Goal: Task Accomplishment & Management: Use online tool/utility

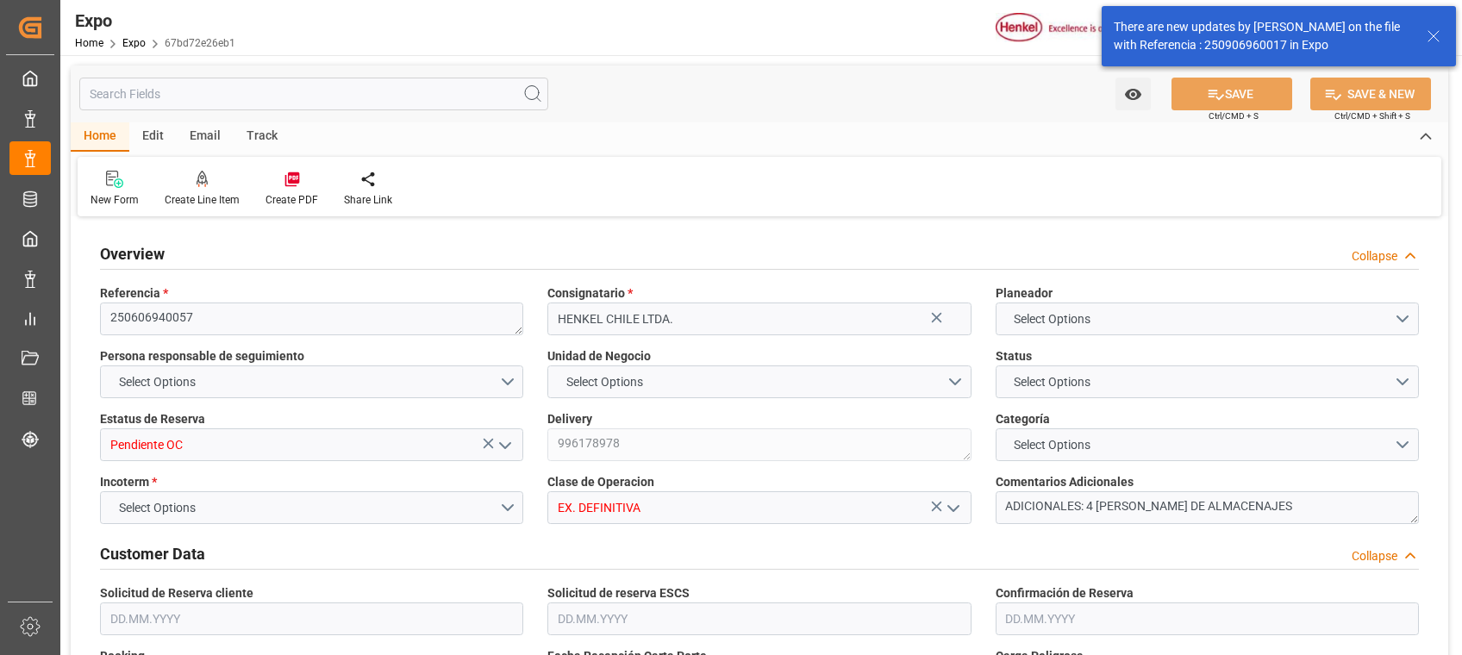
type input "10260"
type input "10765.44"
type input "18"
type input "9946714"
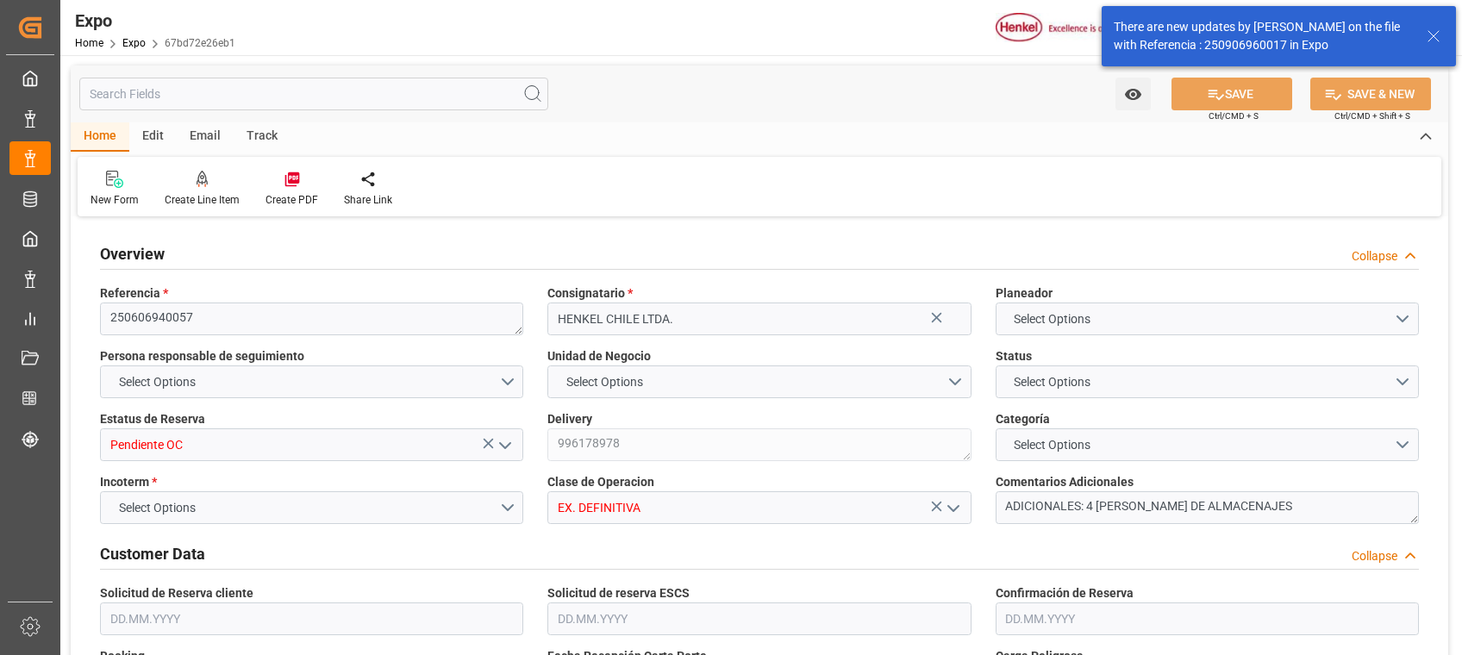
type input "9946714"
type input "MXZLO"
type input "CLSAI"
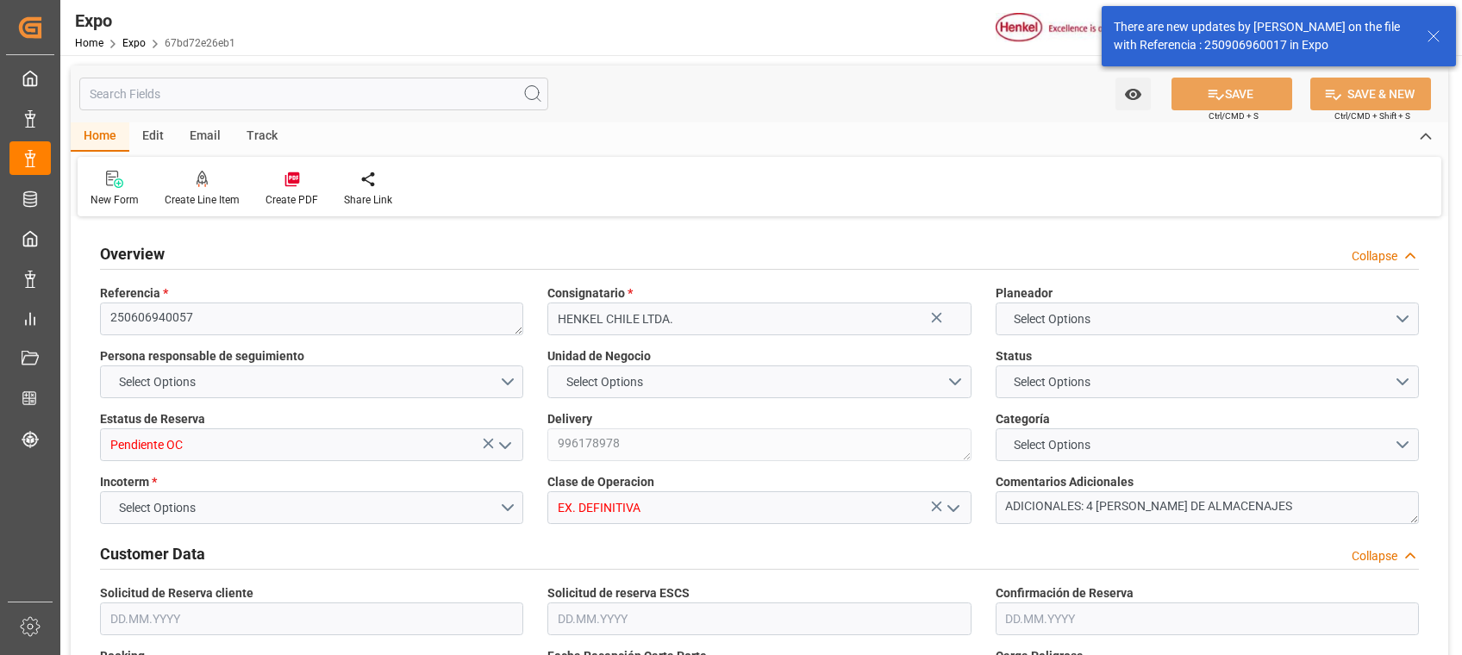
type input "9946714"
type input "07.05.2025"
type input "09.05.2025"
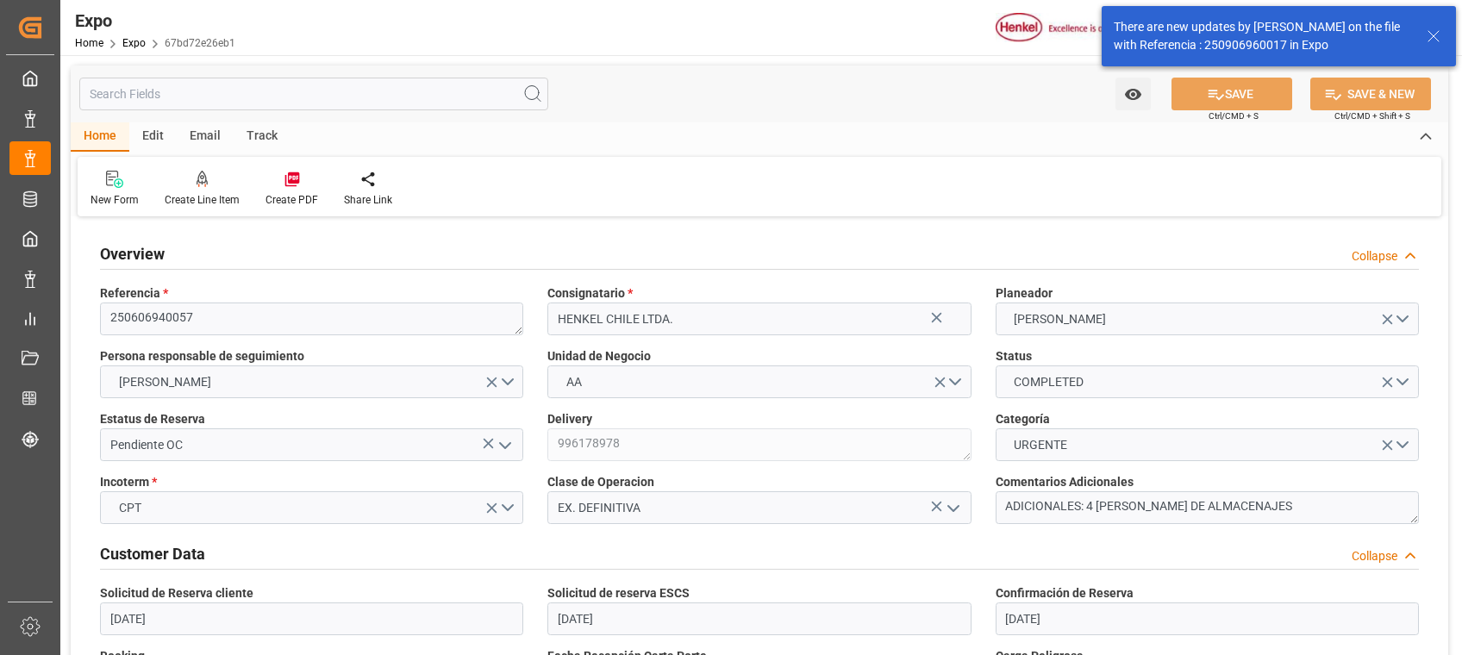
type input "27.05.2025"
type input "08.06.2025"
type input "16.05.2025"
type input "16.05.2025 00:00"
type input "19.05.2025"
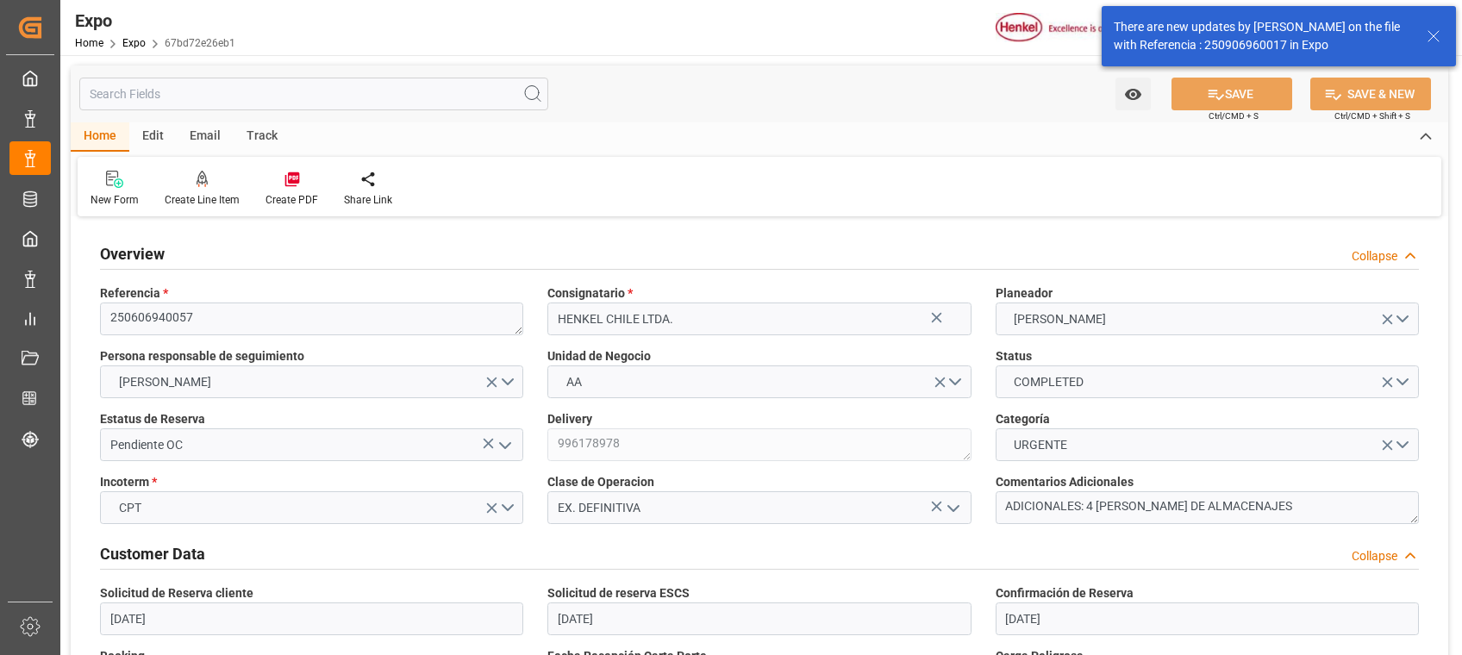
type input "19.05.2025 17:32"
type input "19.05.2025"
type input "10.06.2025"
type input "28.05.2025"
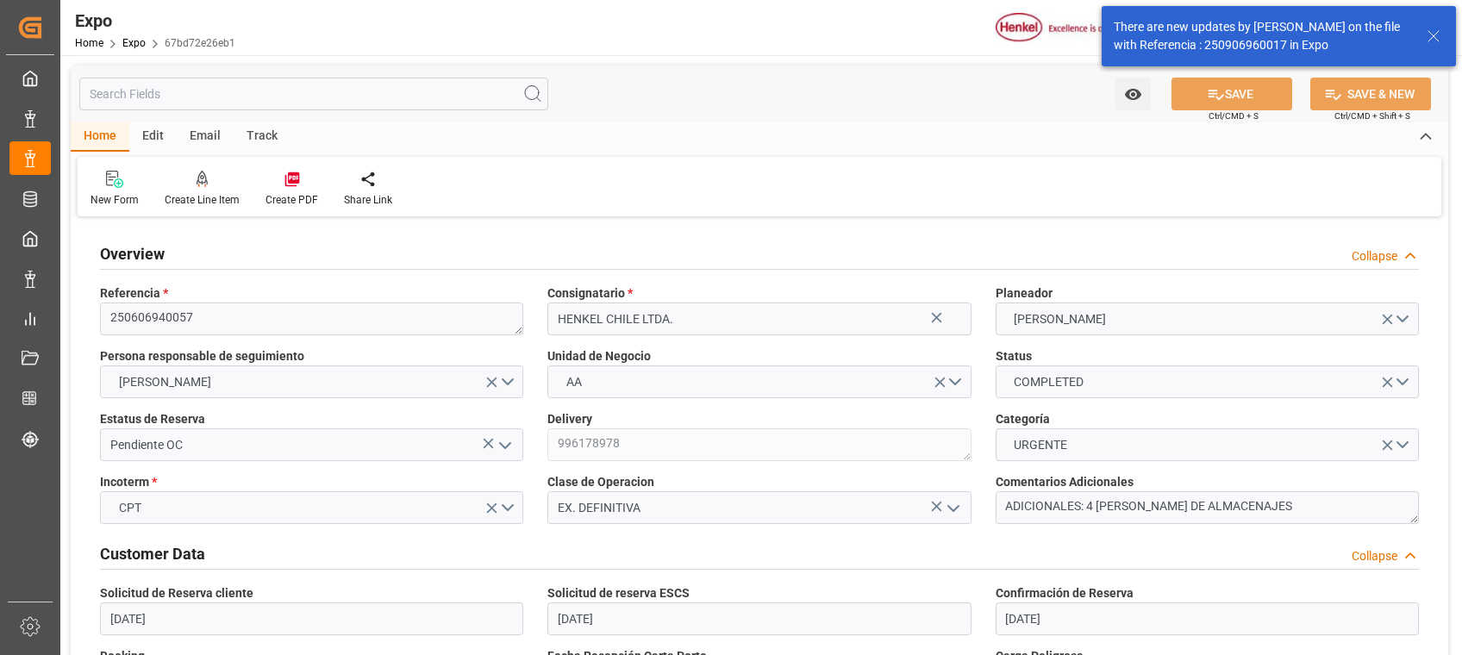
type input "29.05.2025"
type input "07.06.2025 21:00"
type input "27.05.2025 00:00"
type input "31.05.2025"
type input "08.06.2025 03:12"
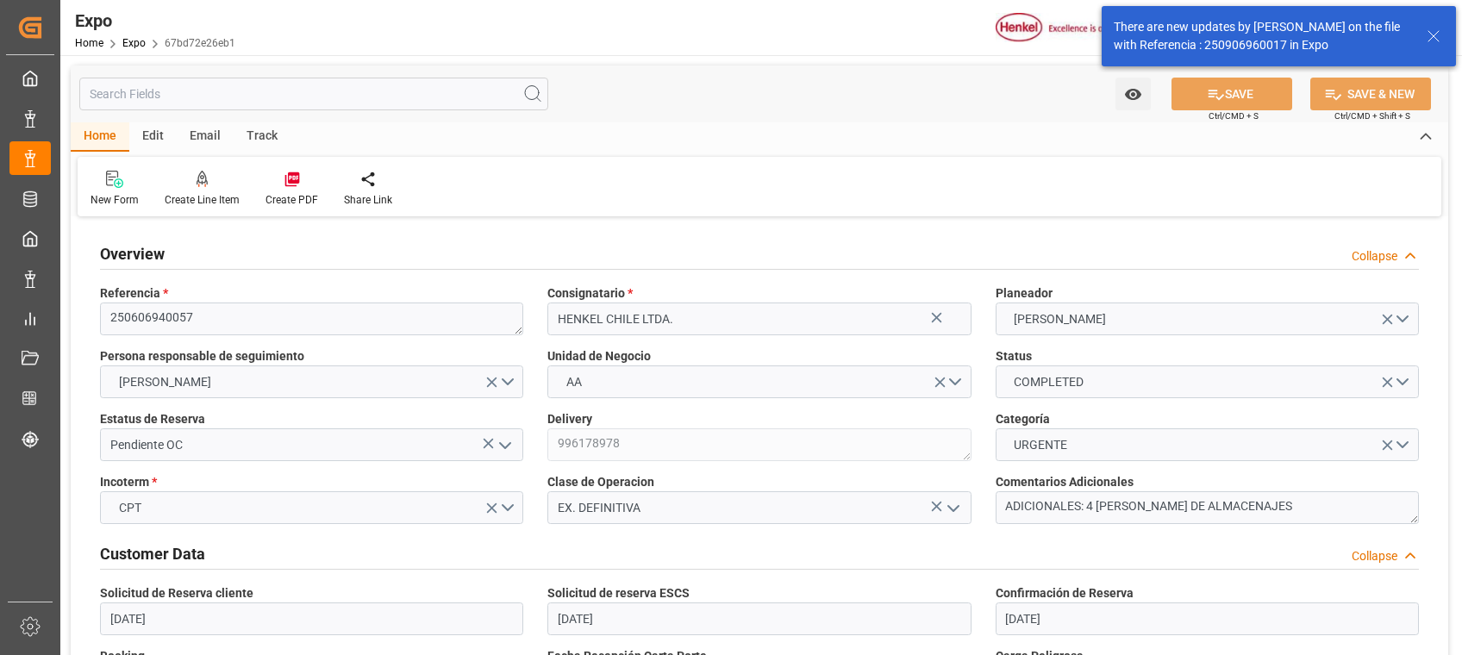
type input "22.06.2025 23:00"
type input "08.06.2025 00:00"
type input "13.06.2025"
type input "24.06.2025 12:54"
type input "12.08.2025 20:56"
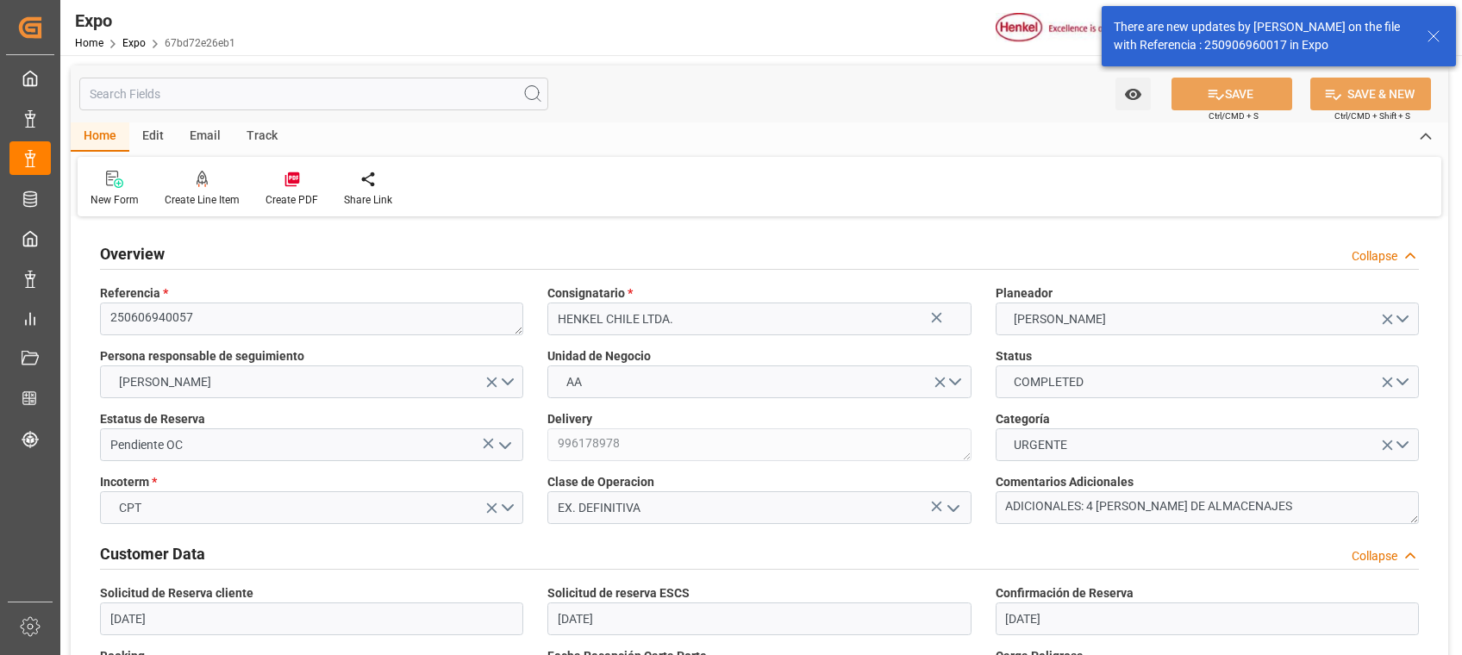
type input "15.05.2025 17:24"
type input "07.06.2025 13:16"
type input "07.06.2025 22:00"
type input "08.06.2025 03:59"
type input "22.06.2025 23:00"
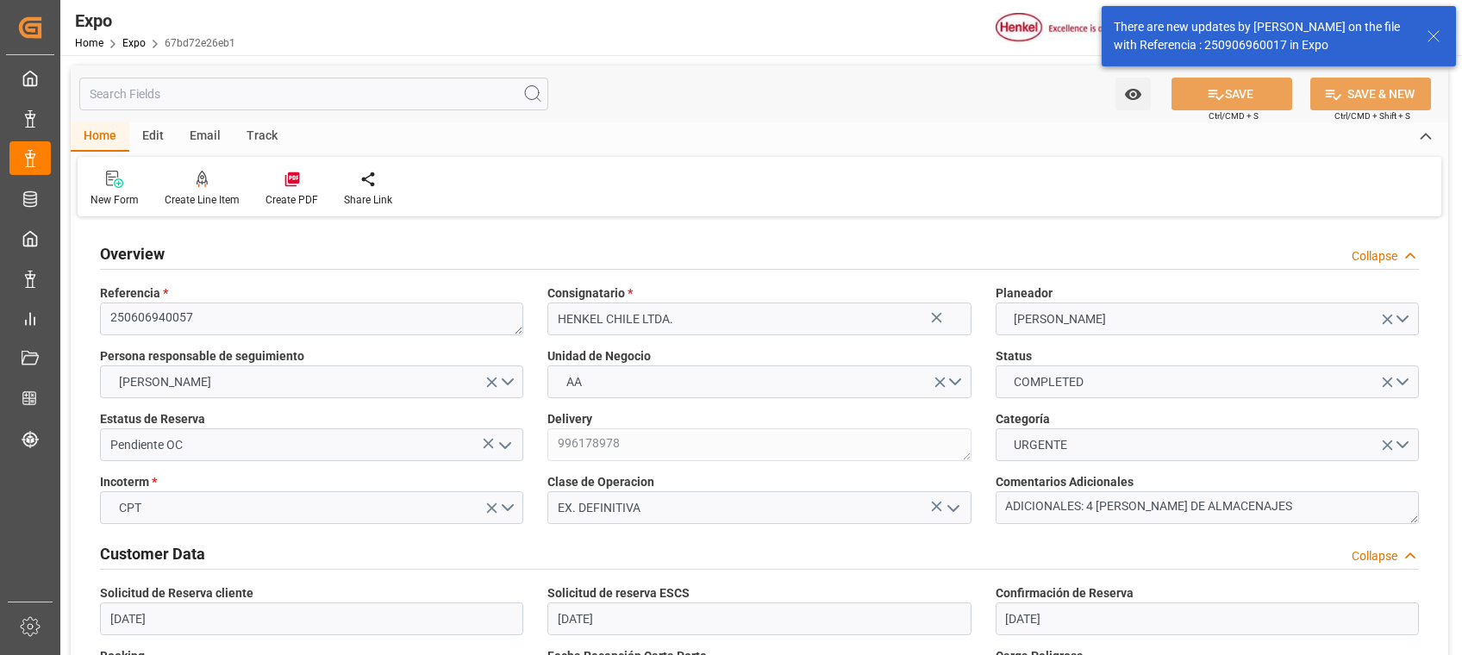
type input "24.06.2025 12:53"
type input "25.06.2025 11:32"
type input "24.06.2025 22:21"
type input "28.06.2025 22:21"
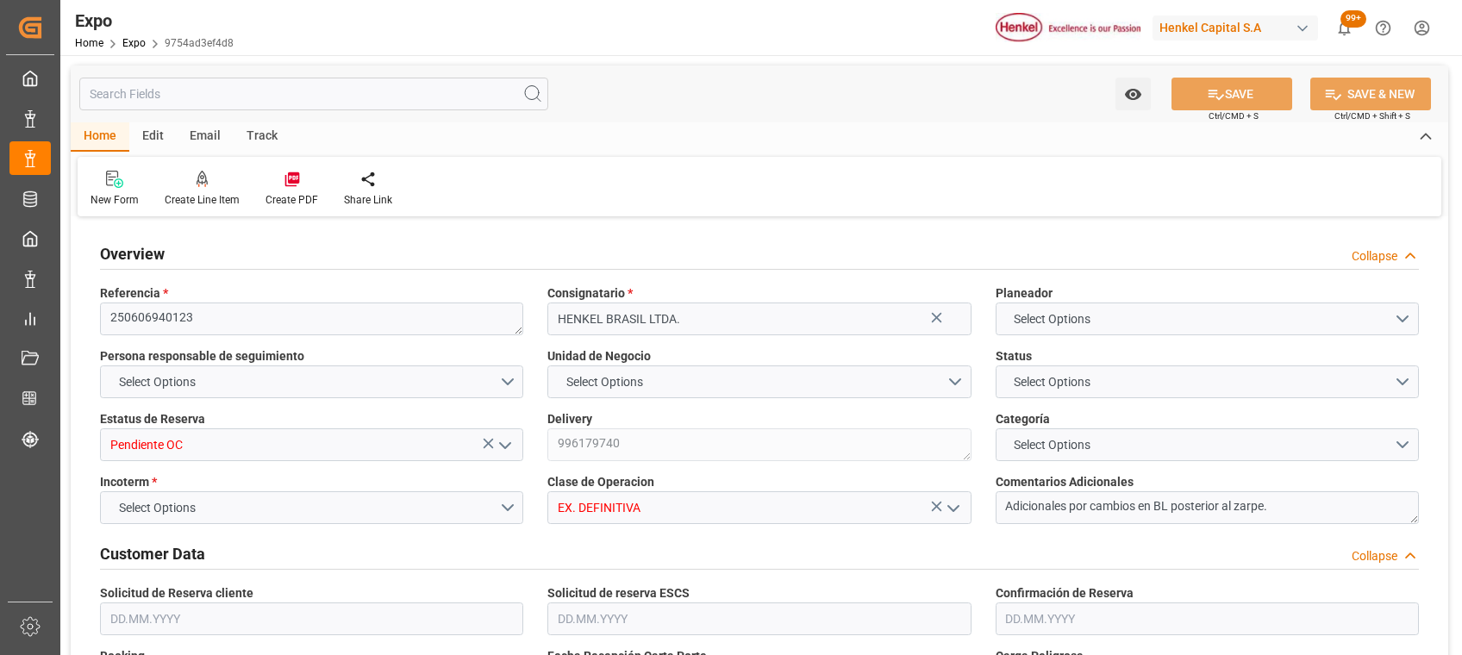
type input "18895"
type input "11454.474"
type input "18"
type input "9400083"
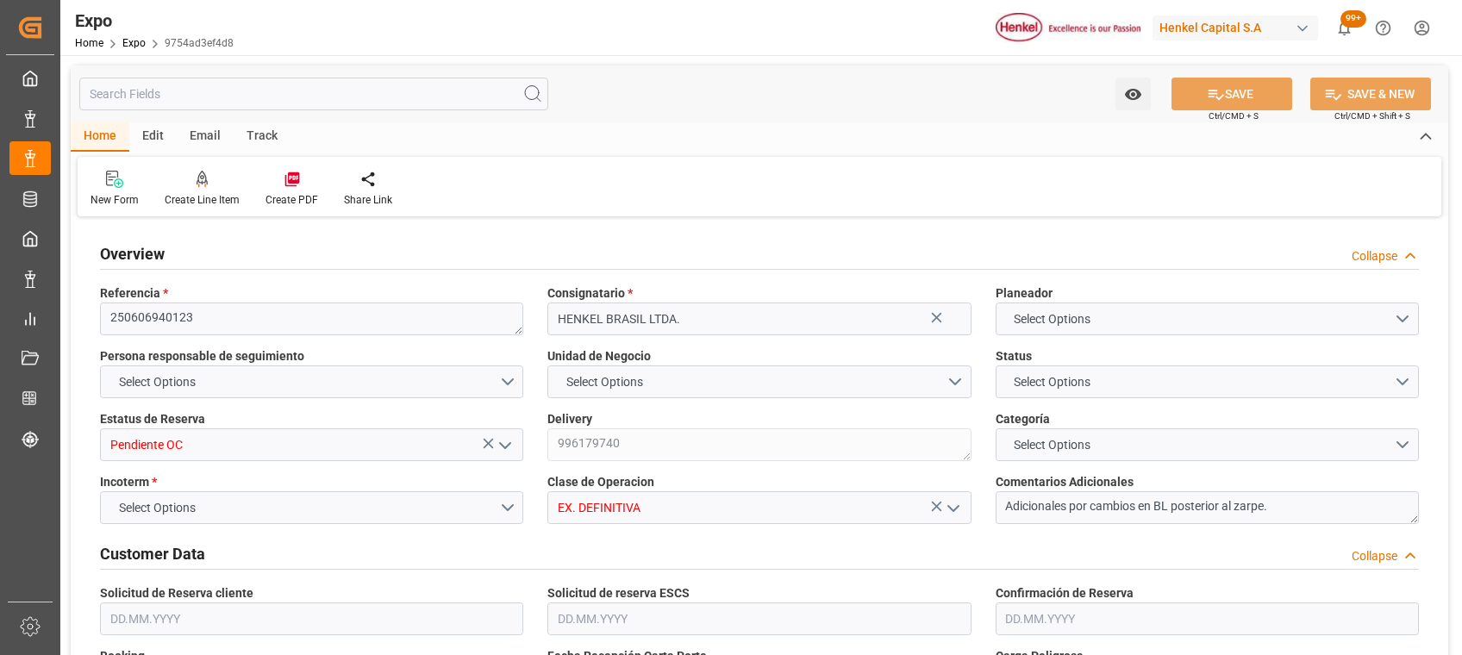
type input "9400083"
type input "MXATM"
type input "BRSSZ"
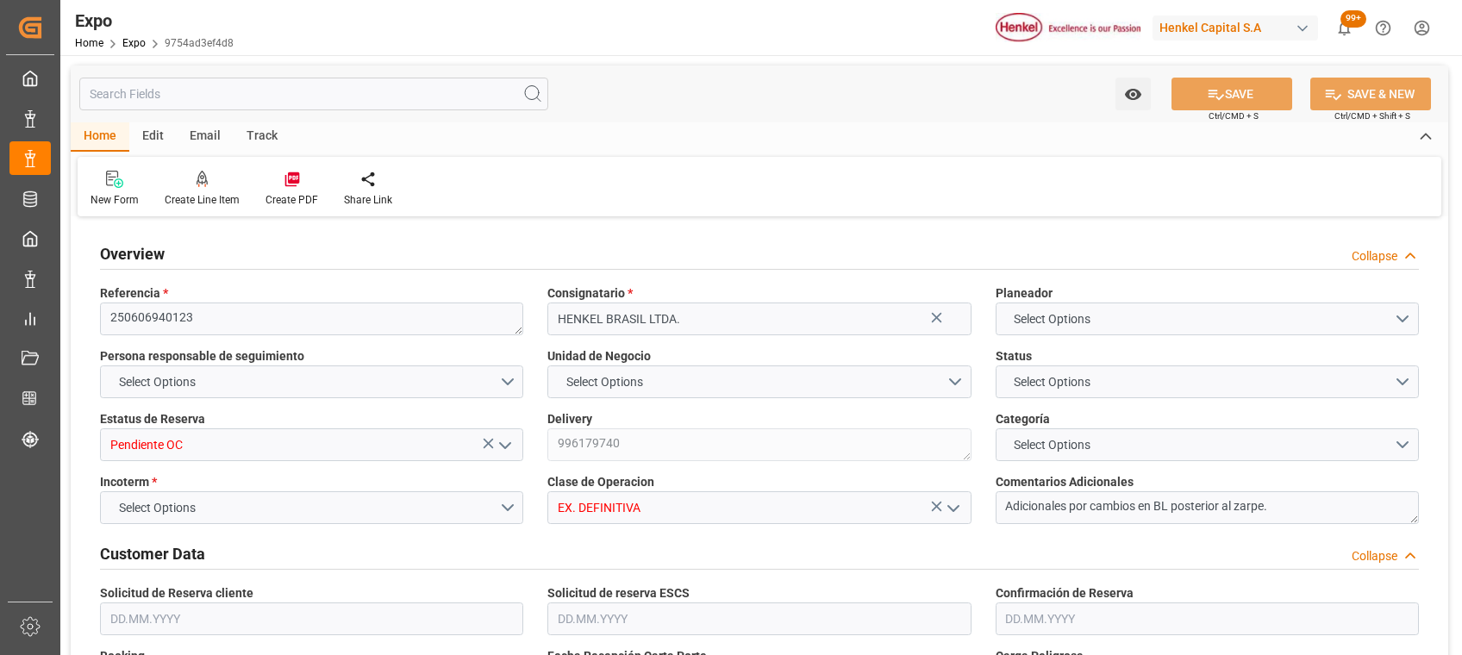
type input "9400083"
type input "15.05.2025"
type input "16.05.2025"
type input "22.05.2025"
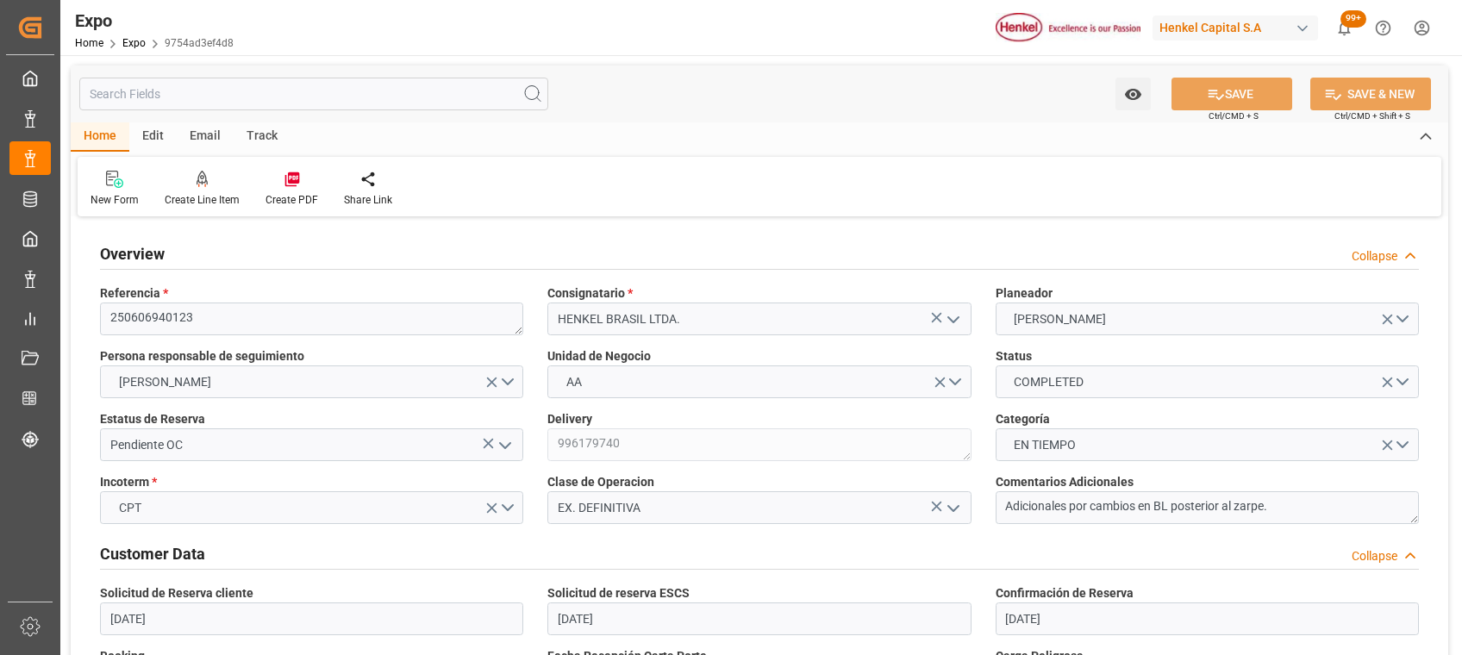
type input "28.05.2025"
type input "30.05.2025"
type input "26.05.2025"
type input "26.05.2025 00:00"
type input "26.05.2025"
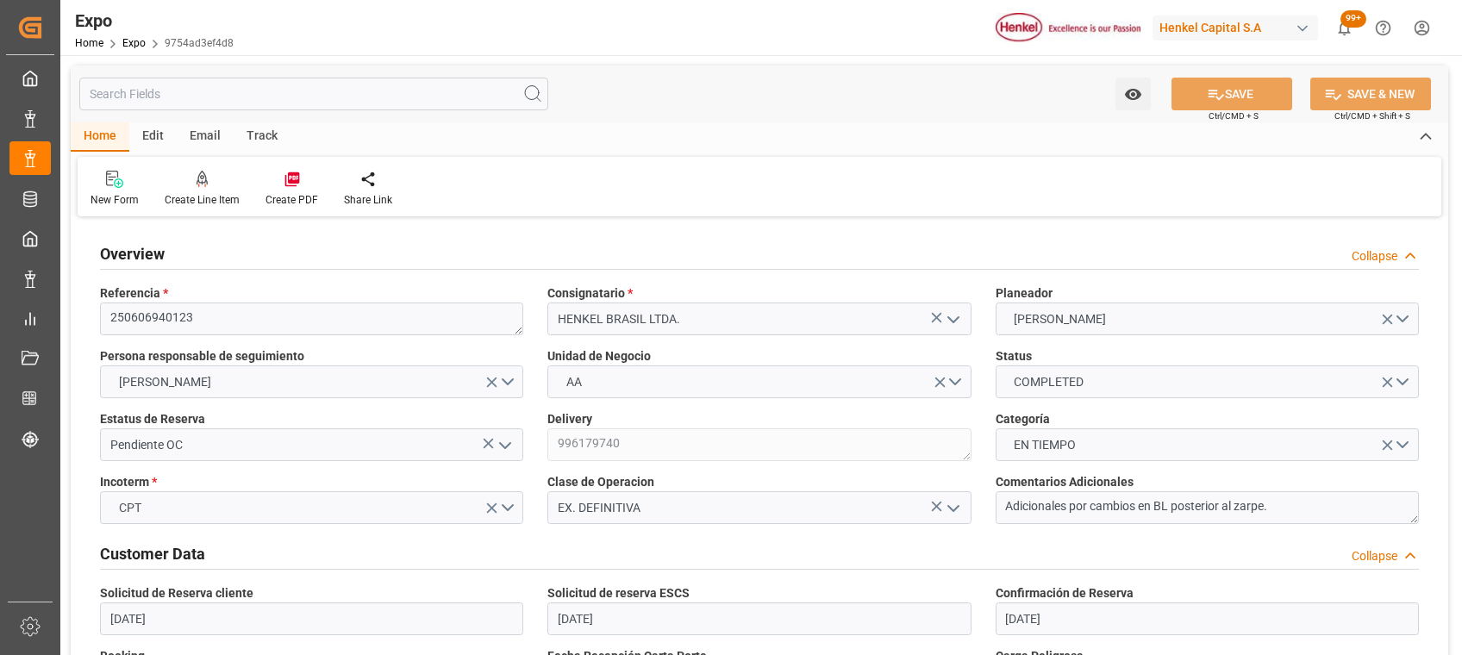
type input "28.05.2025 11:15"
type input "28.05.2025"
type input "02.06.2025"
type input "29.05.2025"
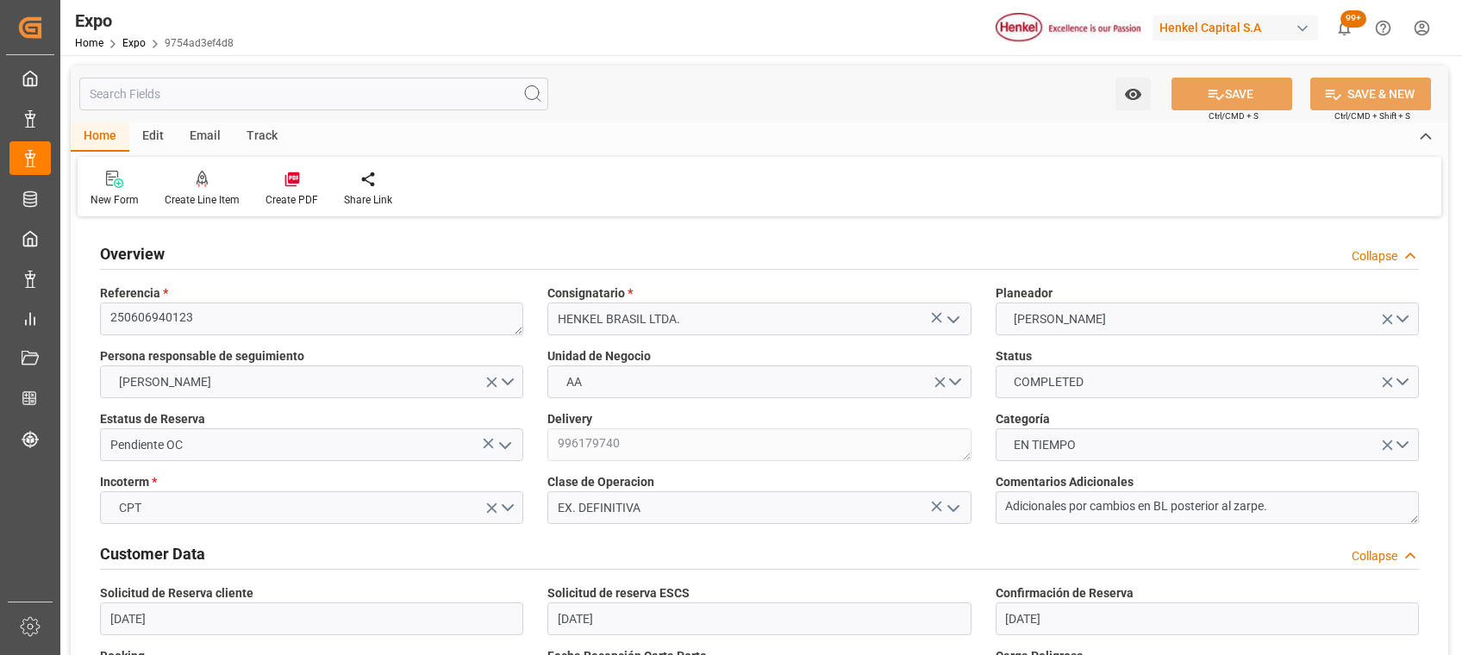
type input "29.05.2025"
type input "02.06.2025 00:00"
type input "01.06.2025 00:00"
type input "01.06.2025"
type input "31.05.2025 17:36"
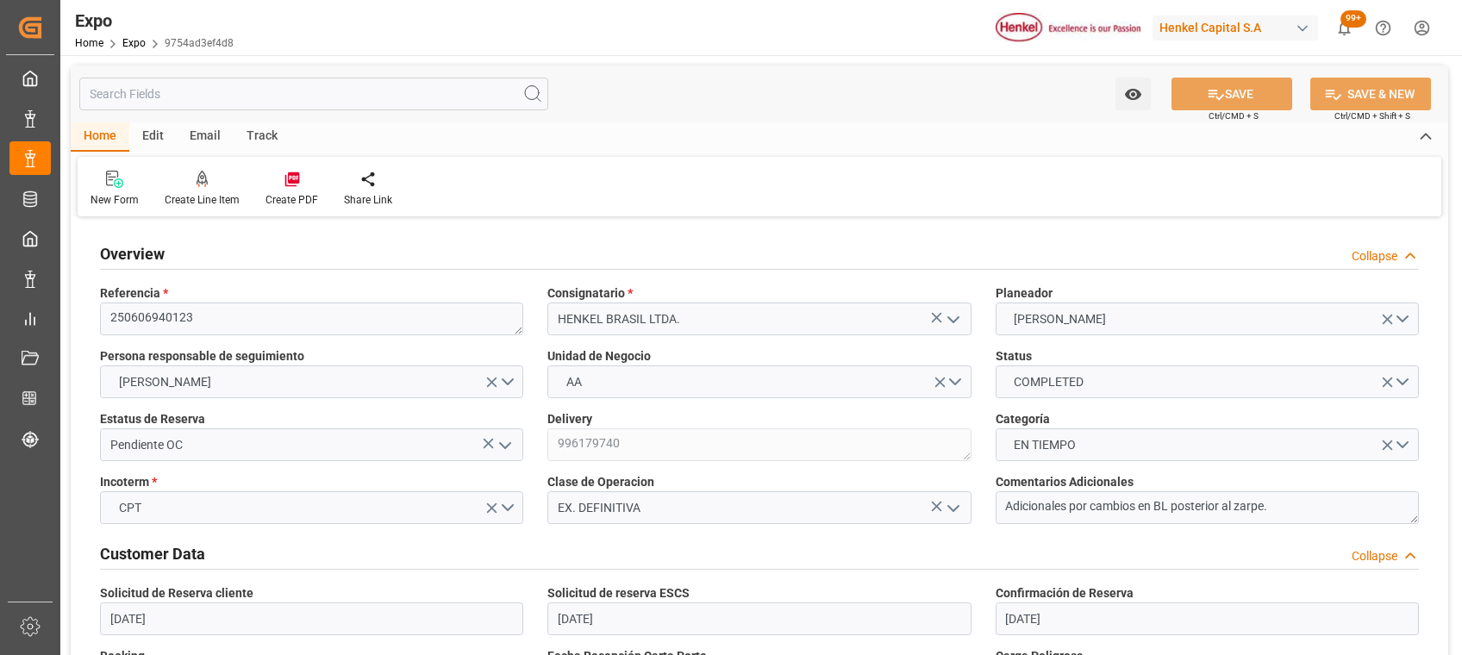
type input "05.07.2025 19:00"
type input "05.06.2025 00:00"
type input "05.06.2025"
type input "05.07.2025 22:42"
type input "07.08.2025 14:38"
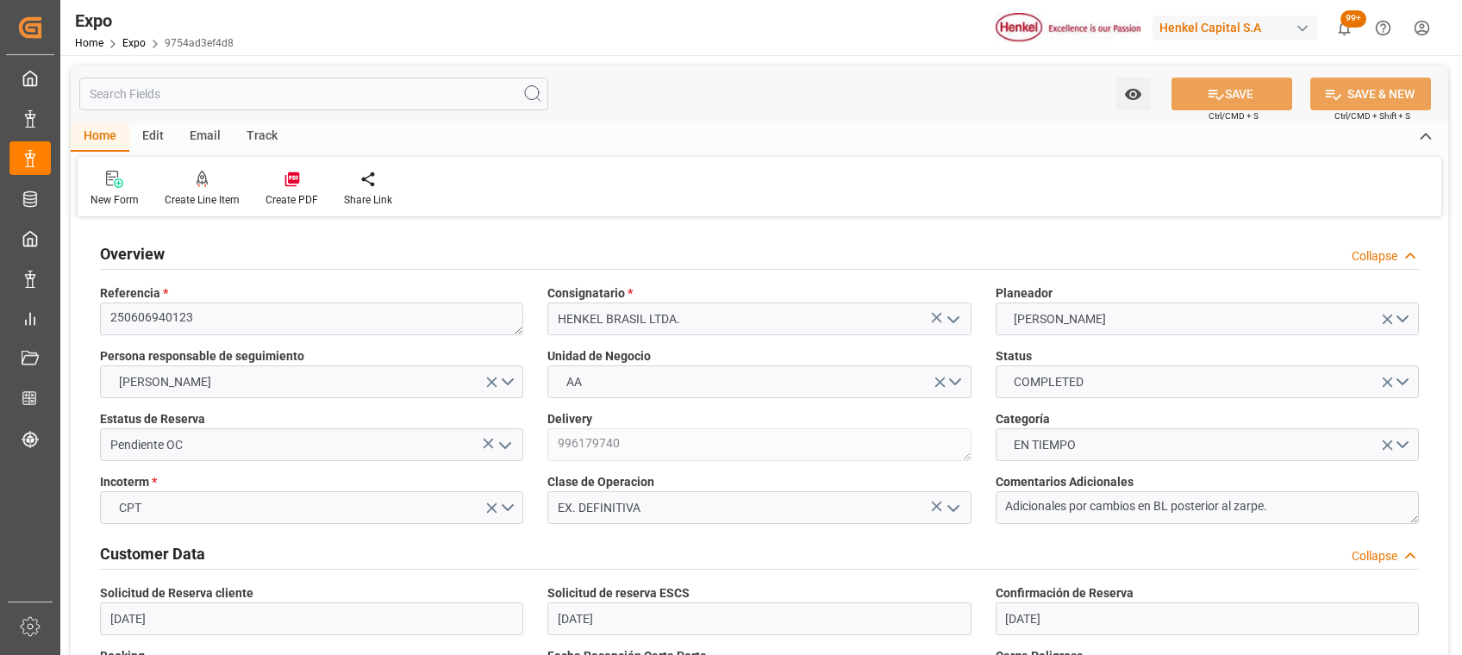
type input "24.05.2025 12:02"
type input "31.05.2025 16:46"
type input "31.05.2025 17:57"
type input "05.07.2025 19:00"
type input "05.07.2025 22:38"
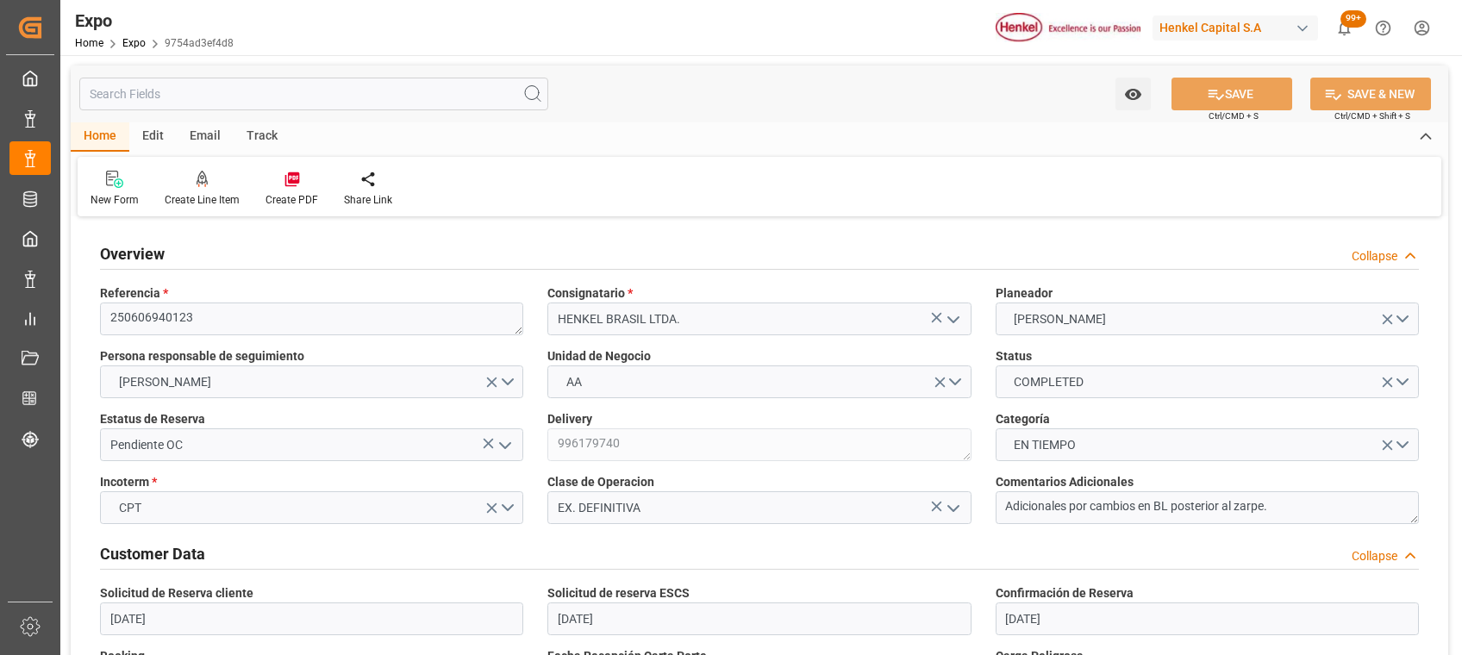
type input "06.07.2025 11:22"
type input "05.07.2025 22:42"
type input "10.07.2025 11:22"
type input "15200"
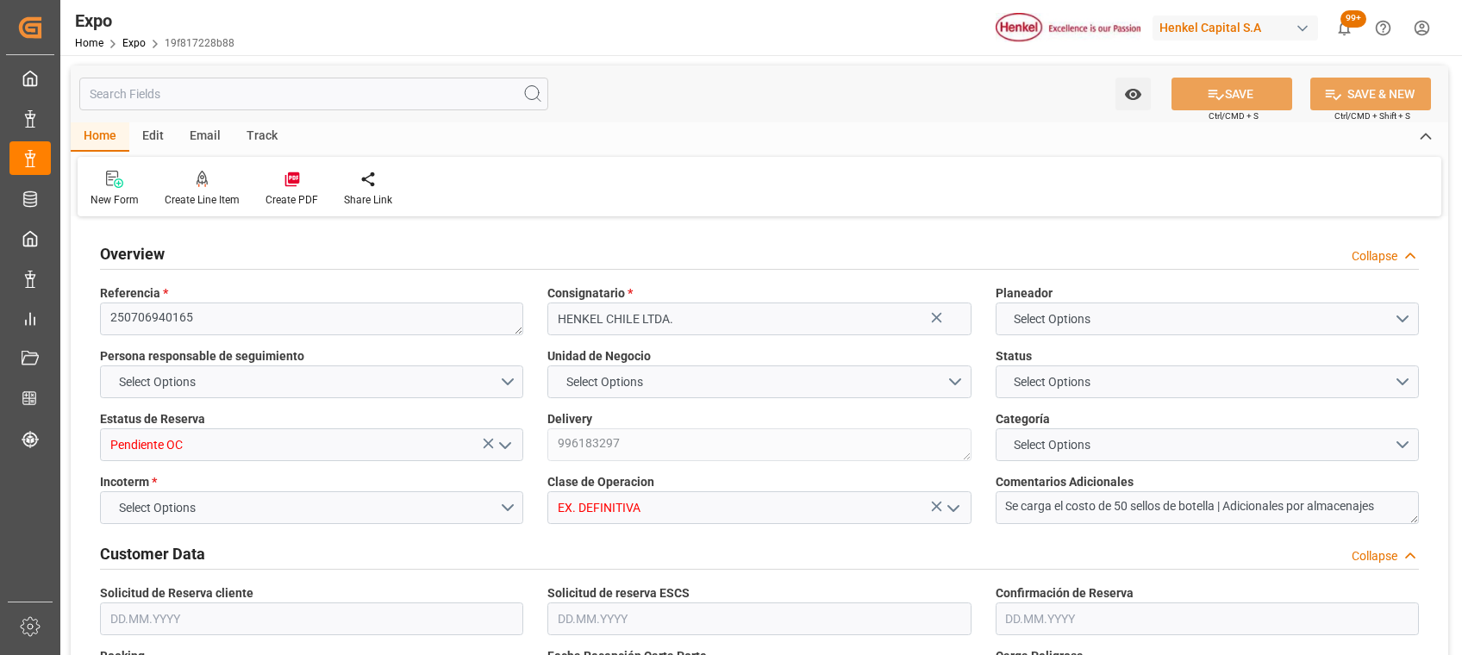
type input "15953.6"
type input "20"
type input "9857171"
type input "9947110"
type input "9857171"
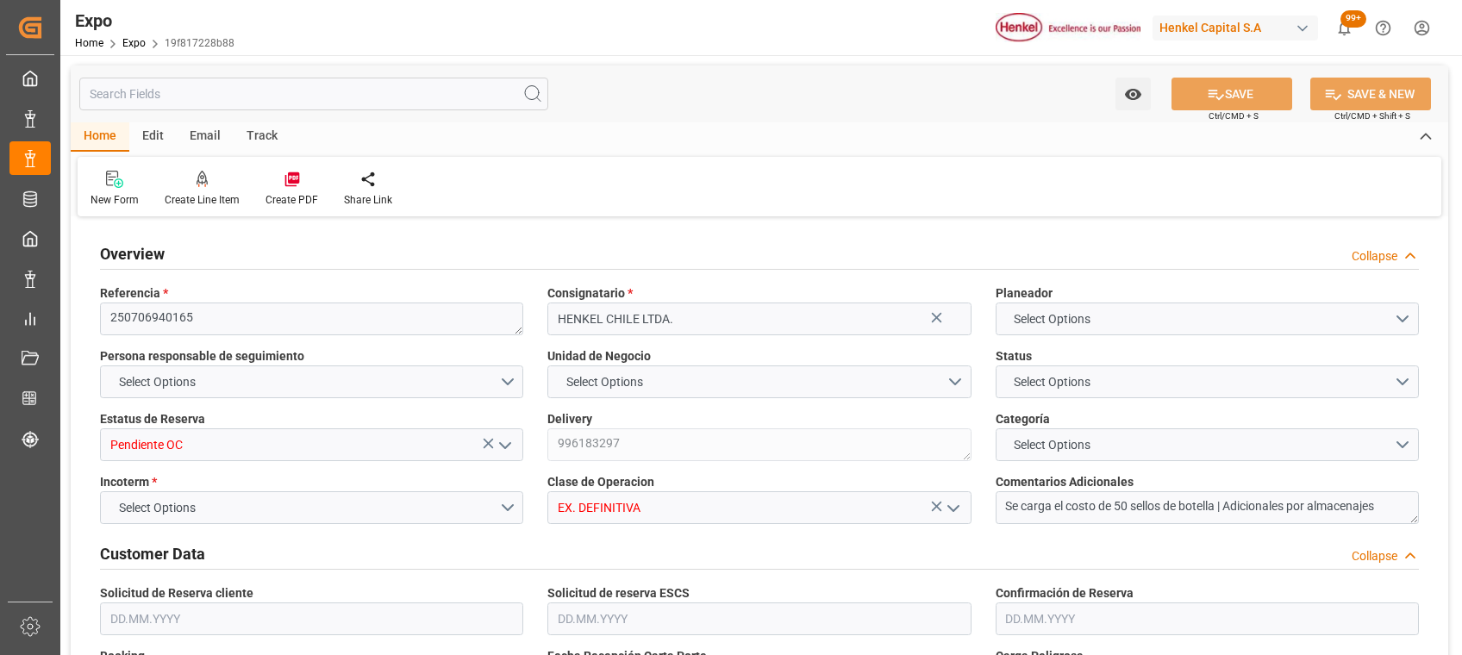
type input "MXZLO"
type input "CLSAI"
type input "9857171"
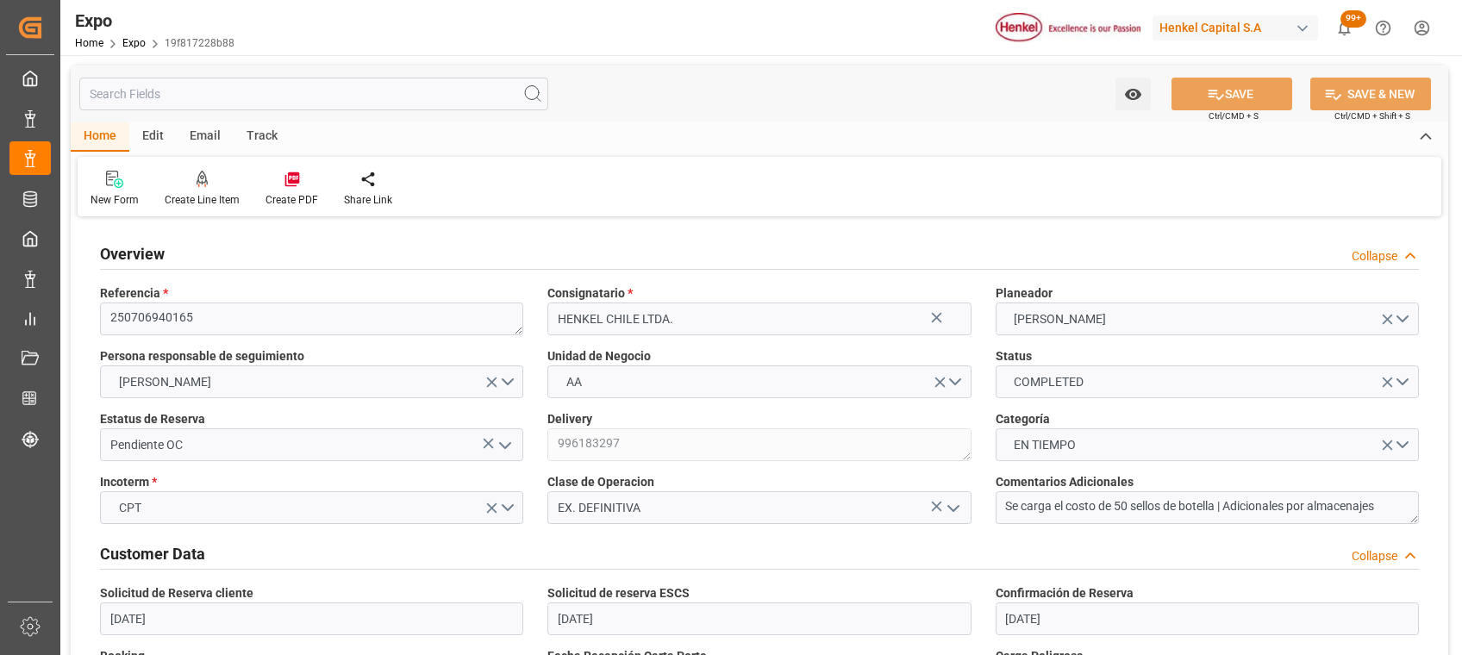
type input "[DATE]"
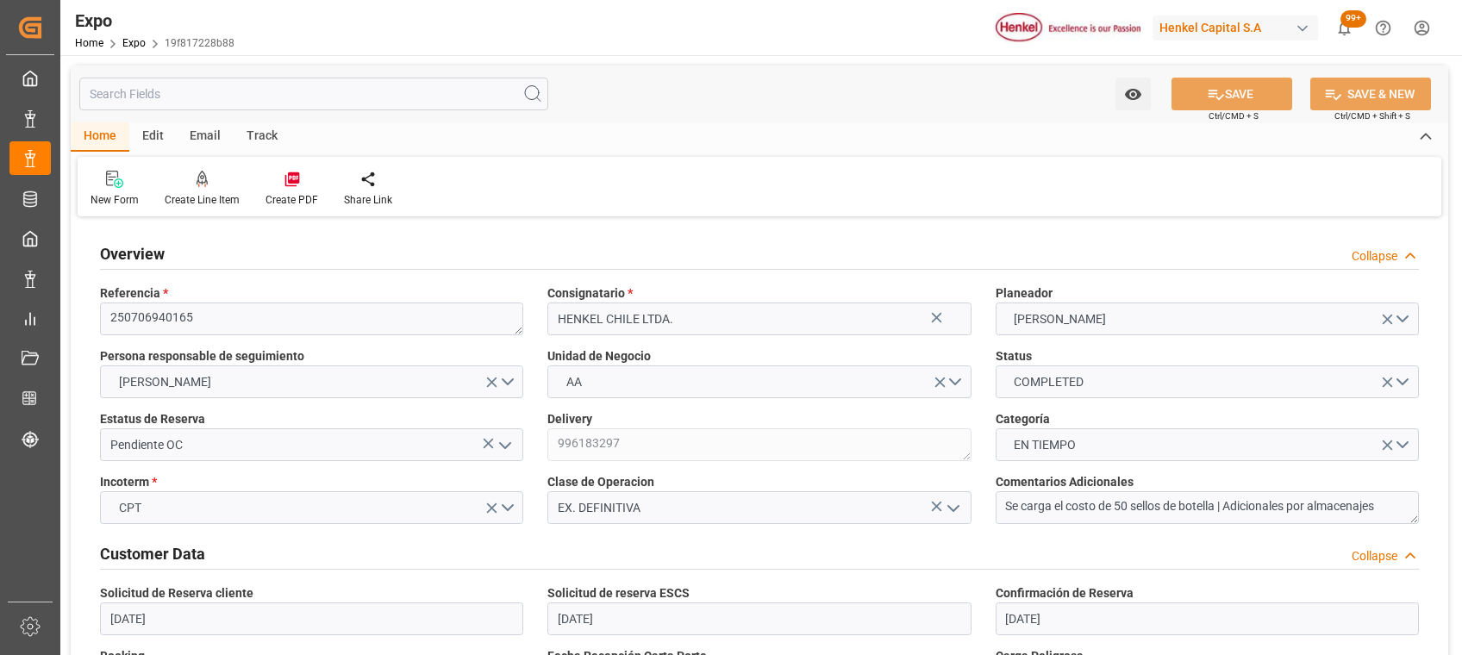
type input "[DATE]"
type input "[DATE] 00:00"
type input "[DATE]"
type input "[DATE] 01:56"
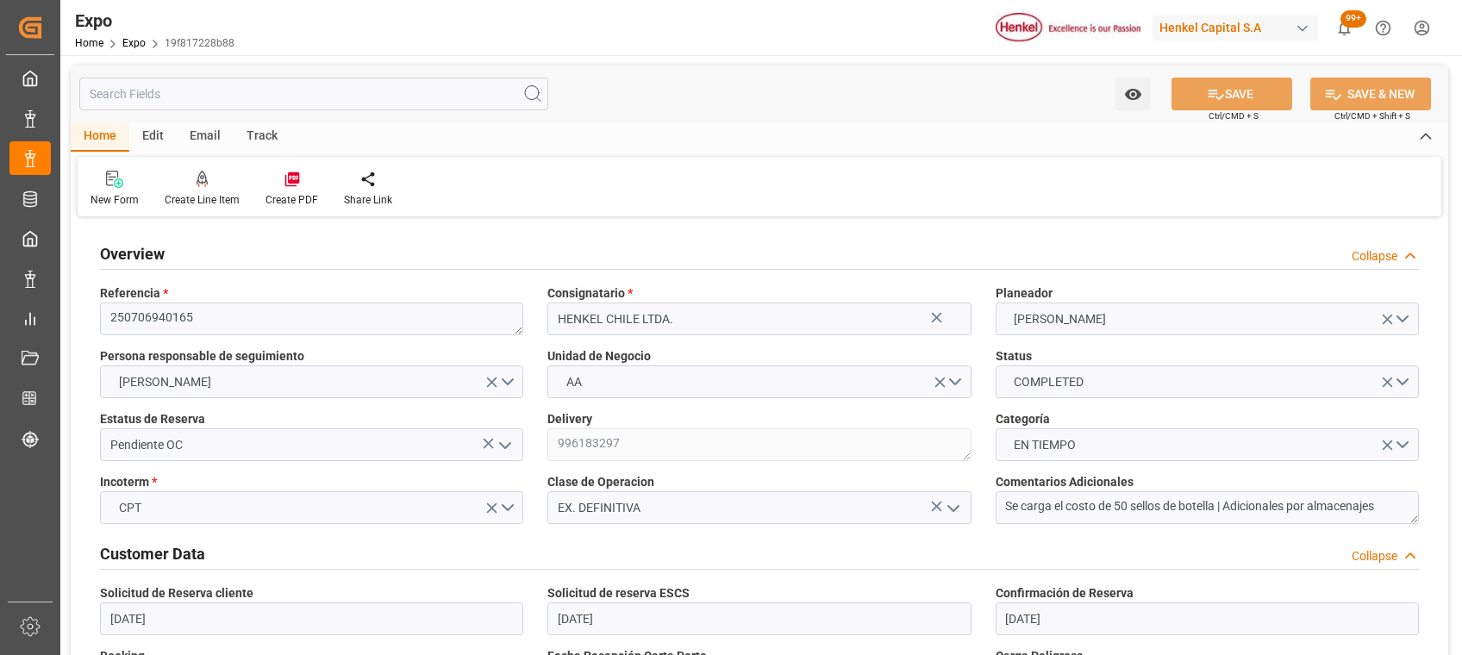
type input "[DATE]"
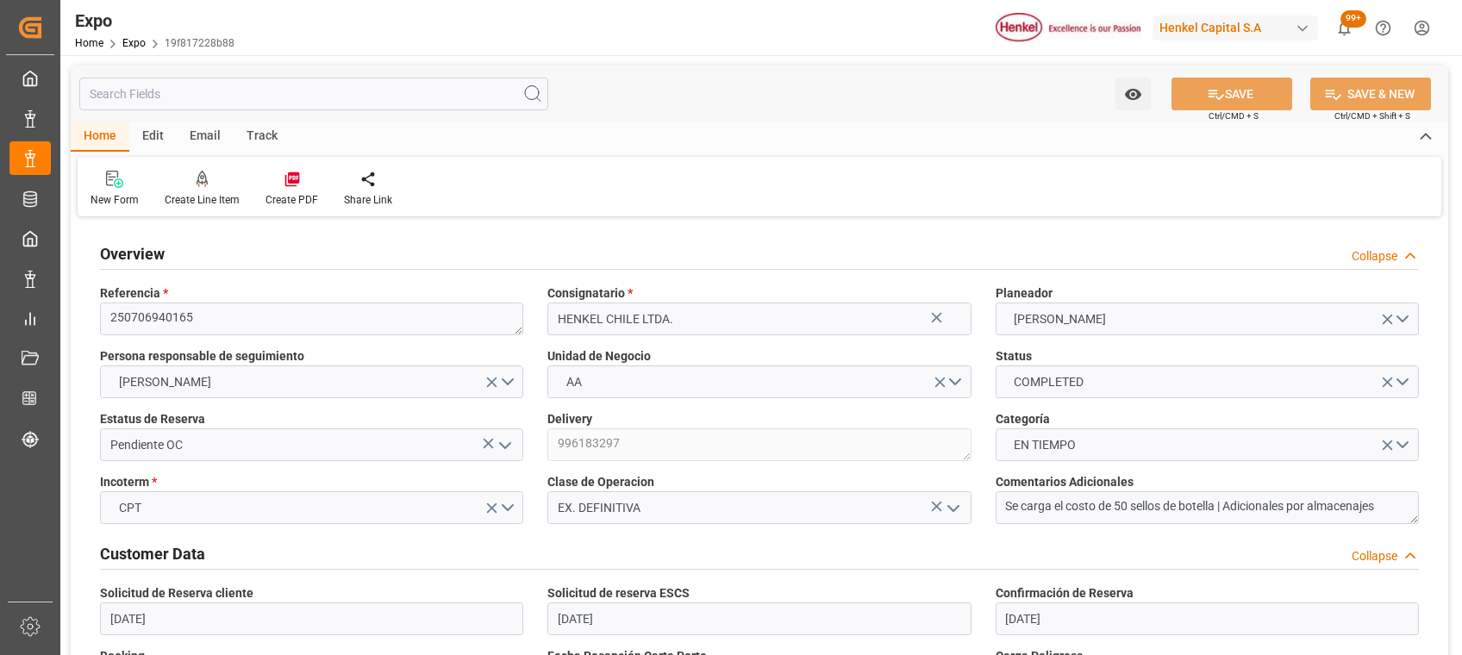
type input "[DATE] 23:01"
type input "[DATE] 00:00"
type input "[DATE] 04:54"
type input "[DATE] 08:00"
type input "[DATE] 00:00"
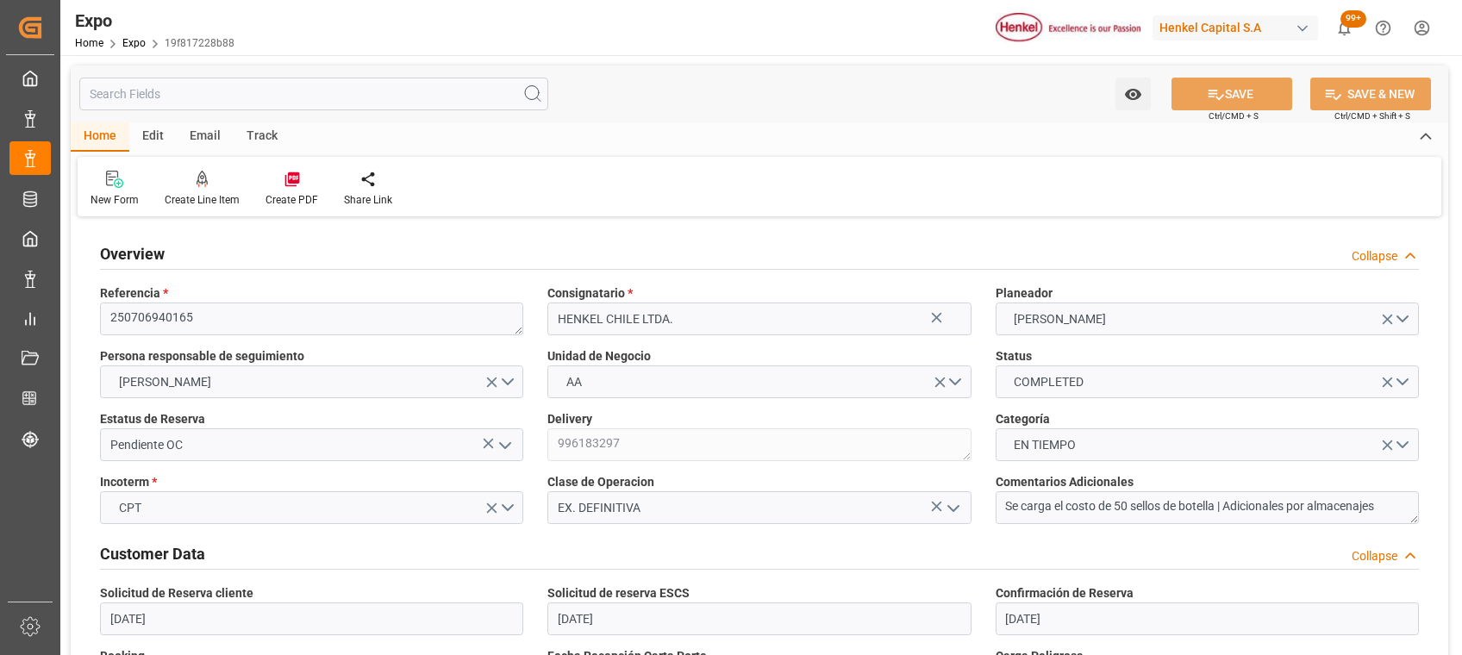
type input "[DATE] 16:00"
type input "[DATE] 20:31"
type input "[DATE] 09:59"
type input "[DATE] 19:08"
type input "[DATE] 00:01"
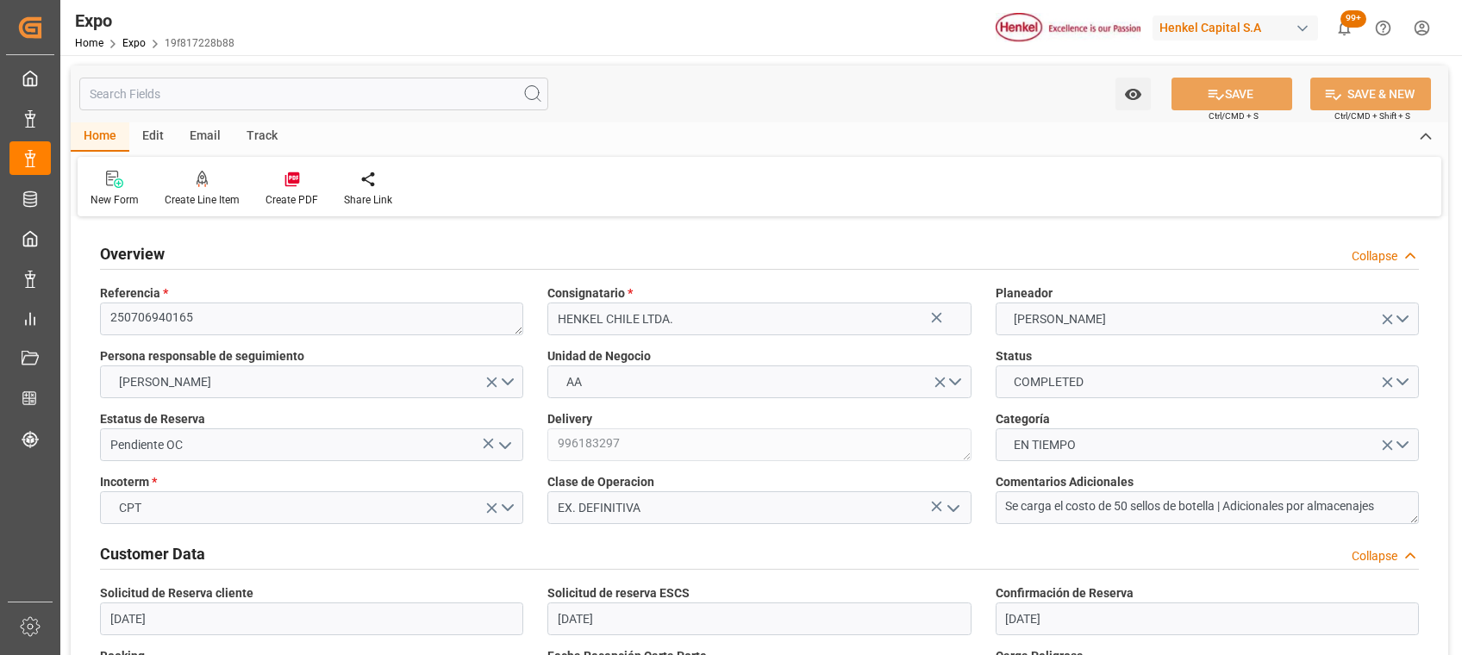
type input "[DATE] 04:19"
type input "[DATE] 08:00"
type input "[DATE] 15:59"
type input "[DATE] 12:17"
type input "[DATE] 16:00"
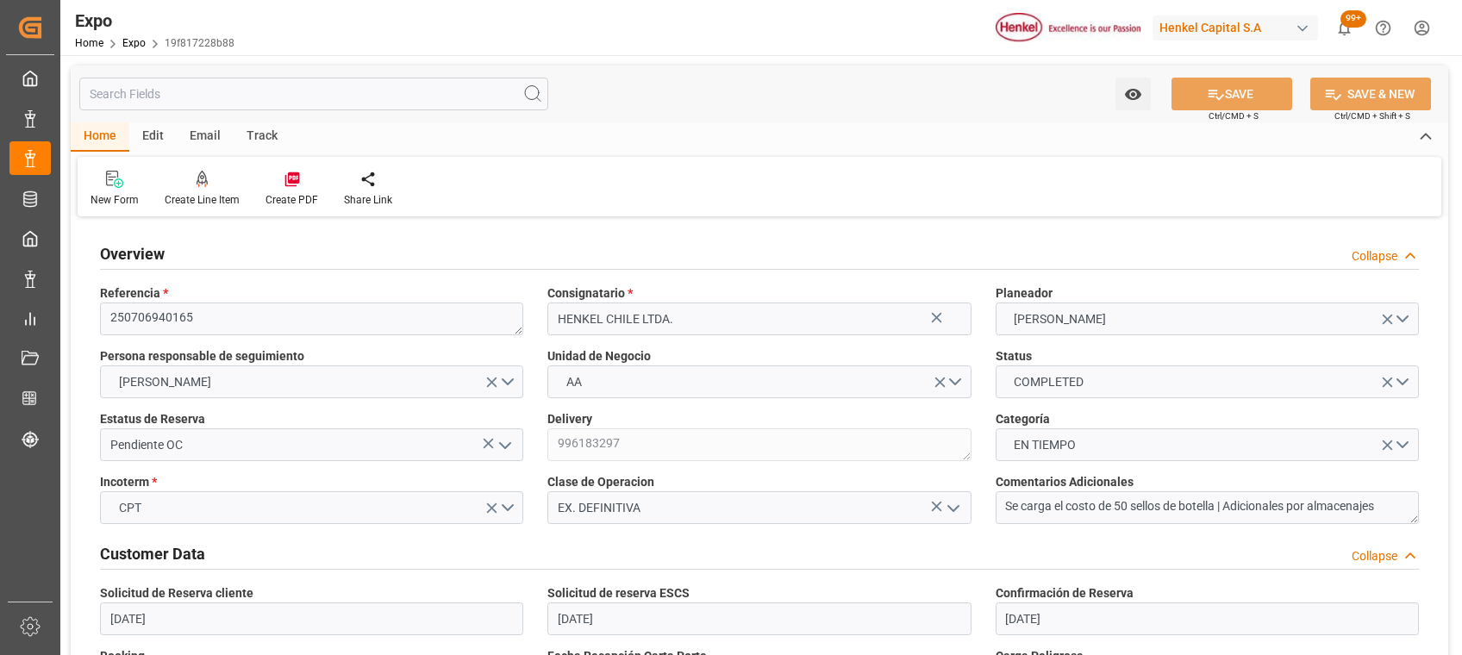
type input "[DATE] 16:00"
type input "[DATE] 01:48"
